Goal: Communication & Community: Connect with others

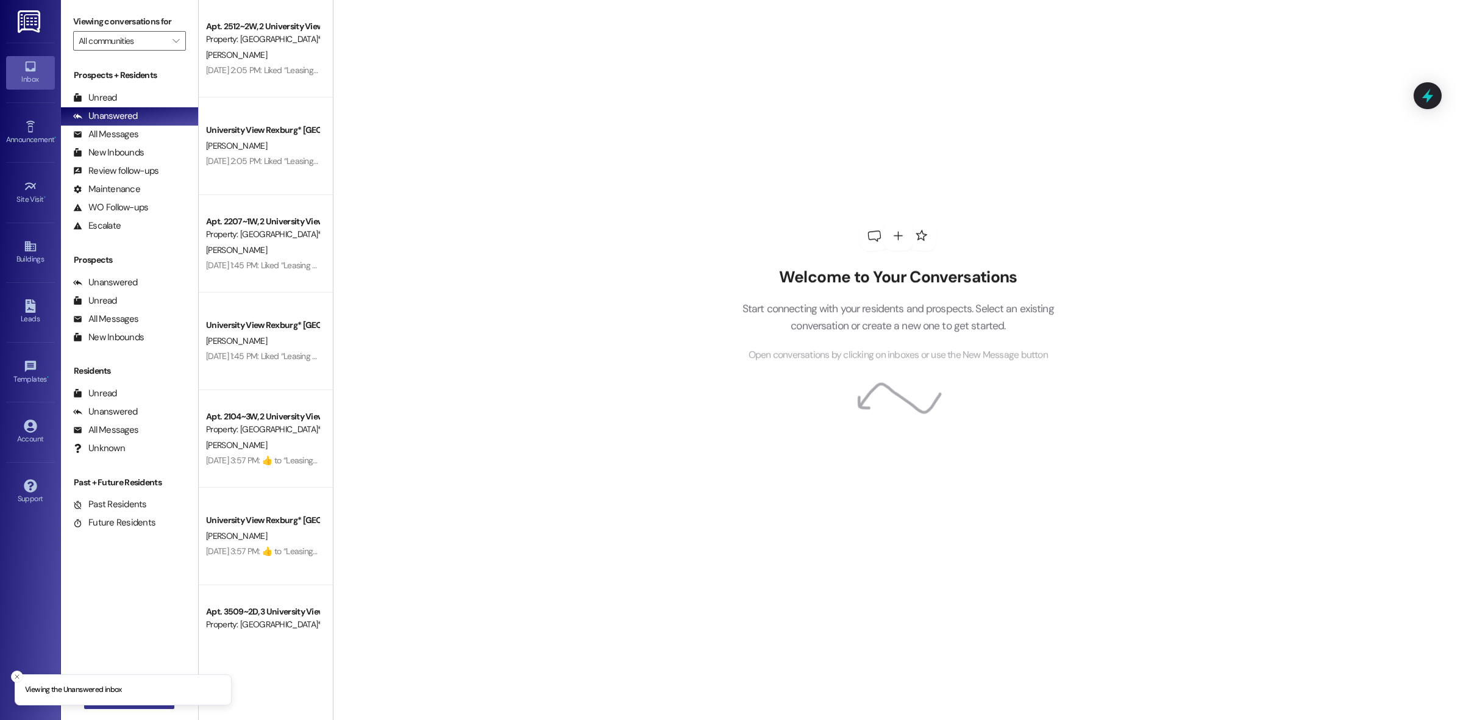
click at [148, 707] on button " New Message" at bounding box center [129, 699] width 90 height 20
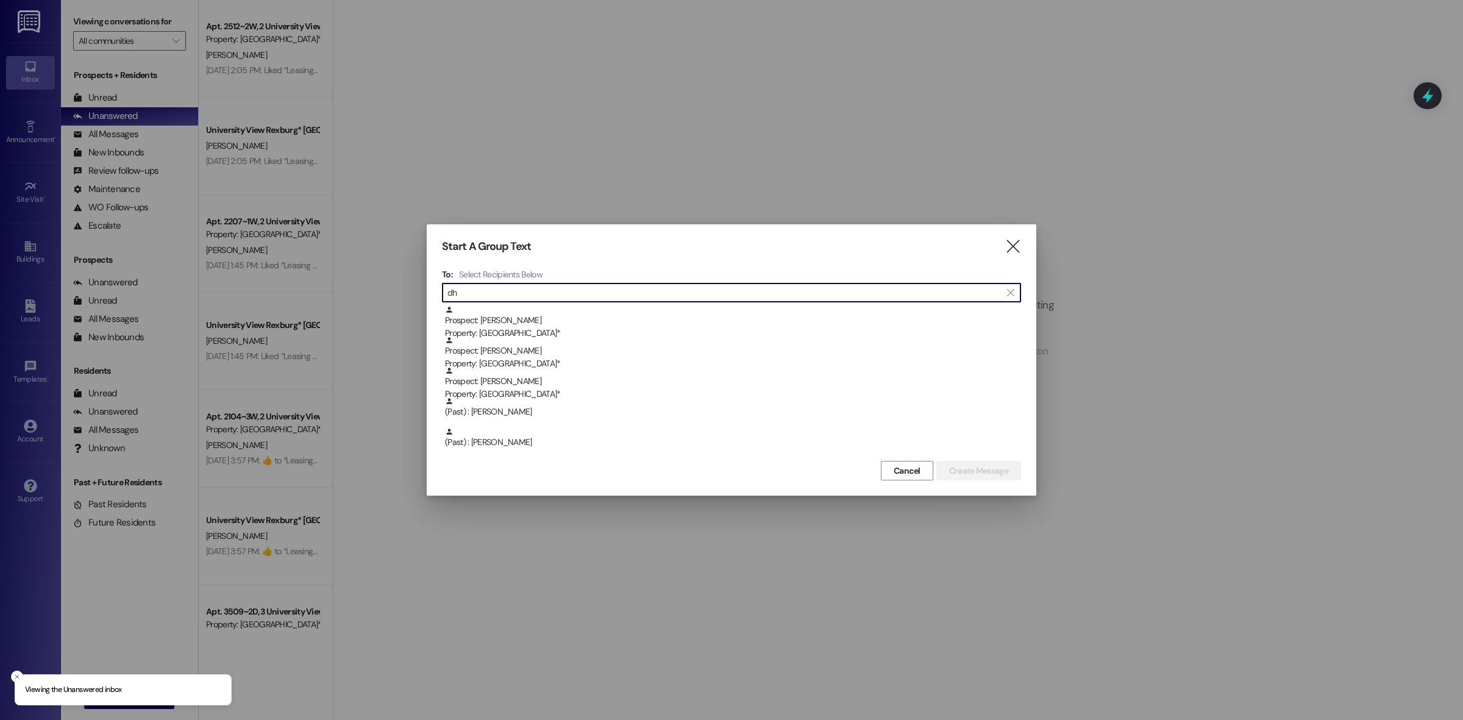
type input "d"
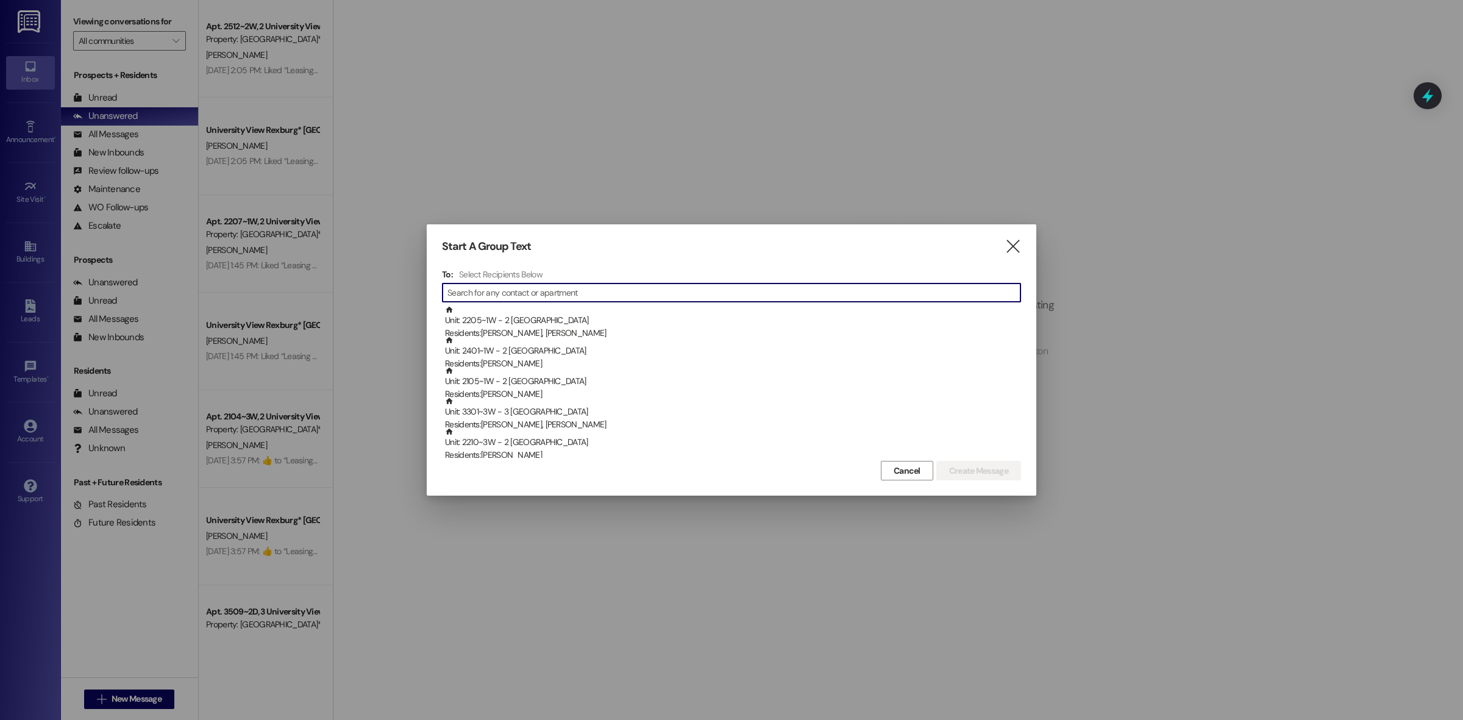
type input "d"
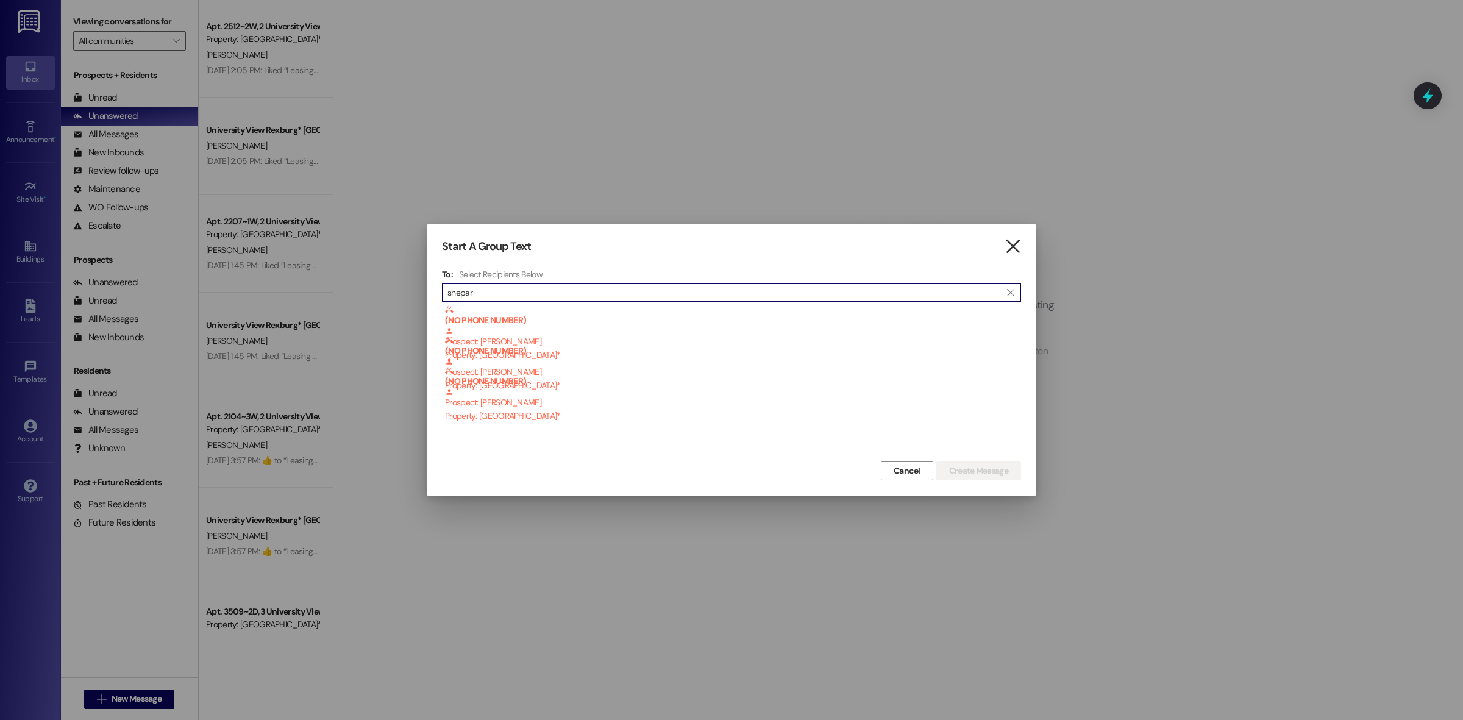
type input "shepar"
click at [1019, 247] on icon "" at bounding box center [1012, 246] width 16 height 13
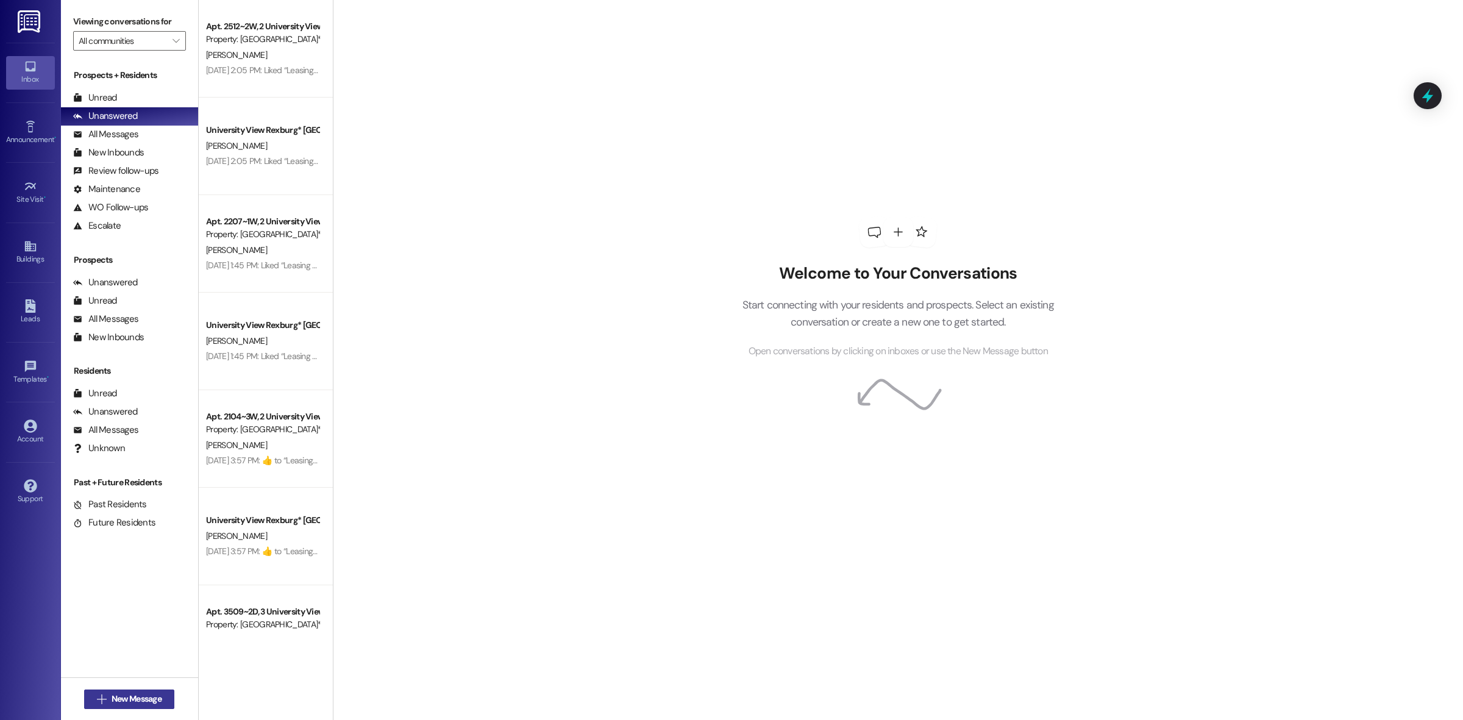
click at [135, 697] on span "New Message" at bounding box center [137, 698] width 50 height 13
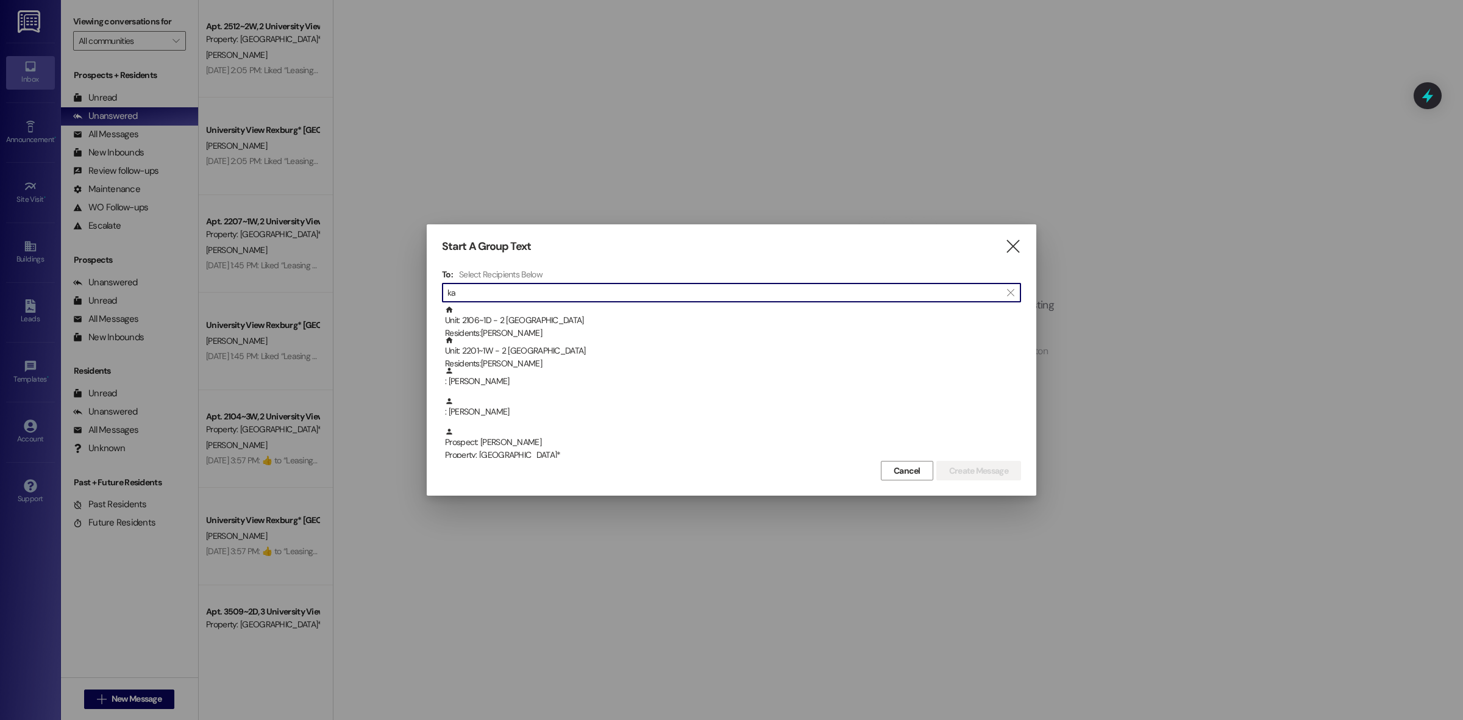
type input "k"
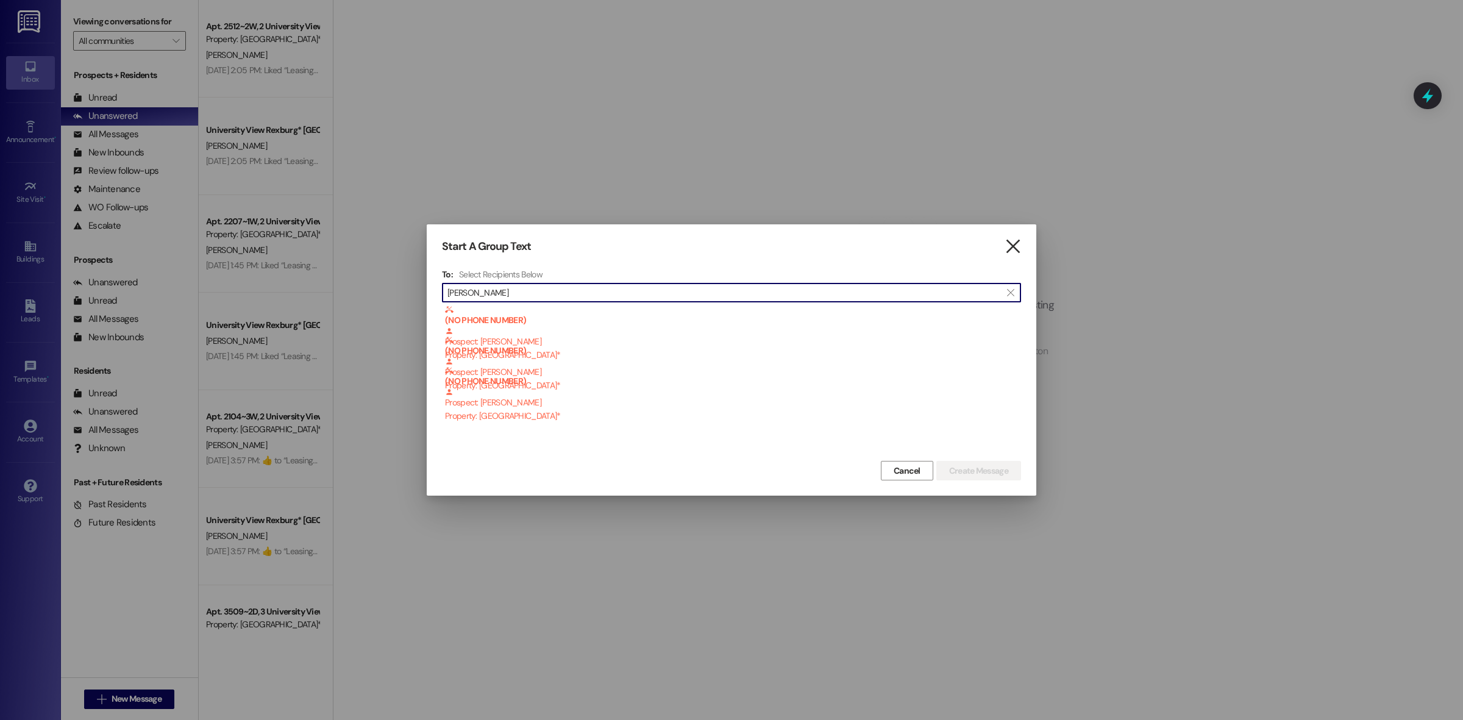
type input "[PERSON_NAME]"
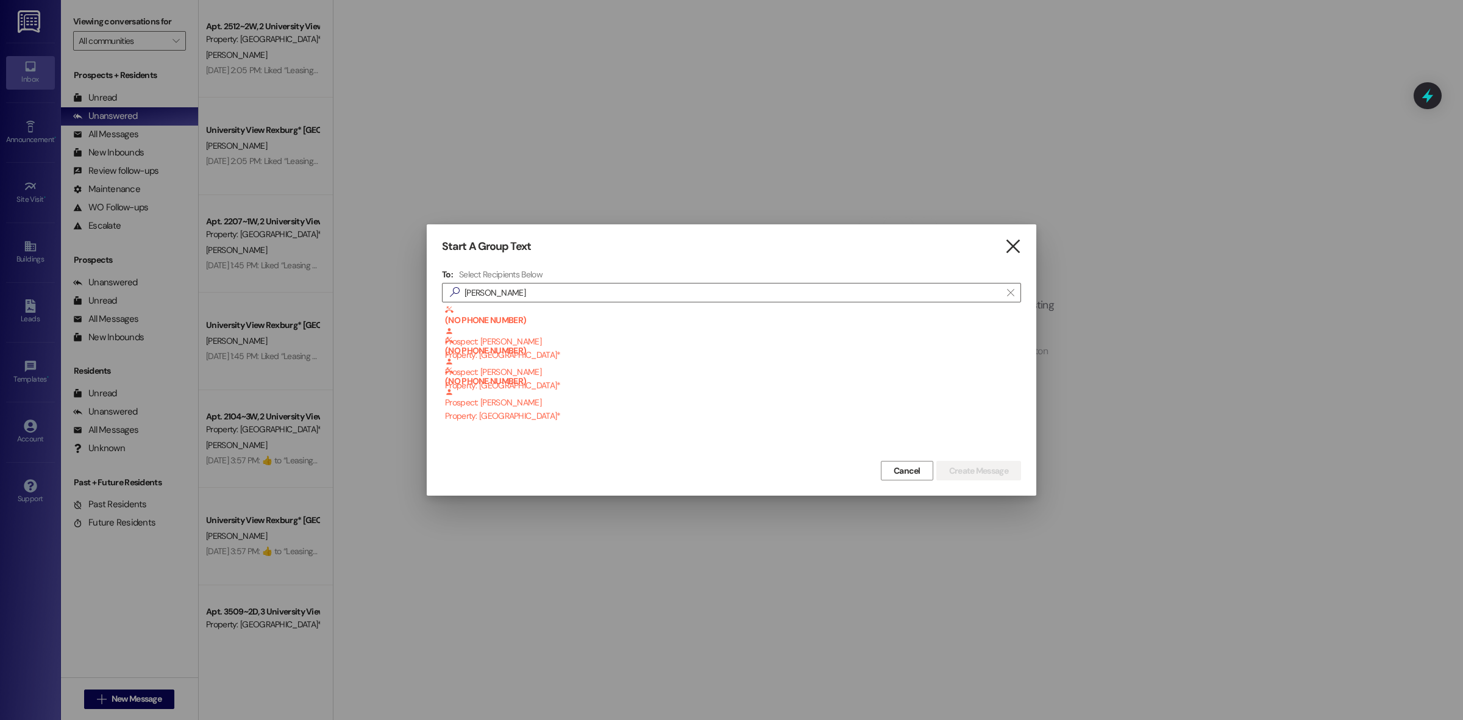
click at [1018, 242] on icon "" at bounding box center [1012, 246] width 16 height 13
